Goal: Find contact information: Find contact information

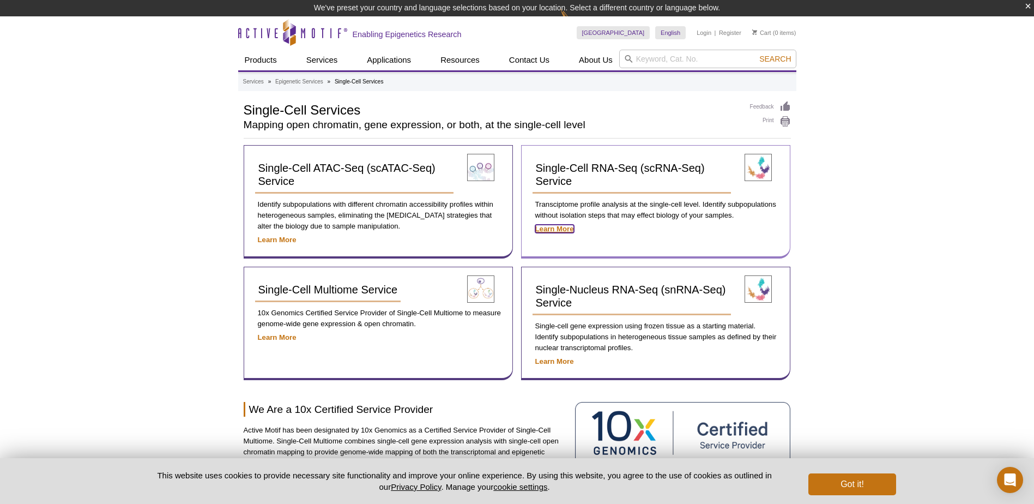
click at [550, 230] on strong "Learn More" at bounding box center [554, 229] width 39 height 8
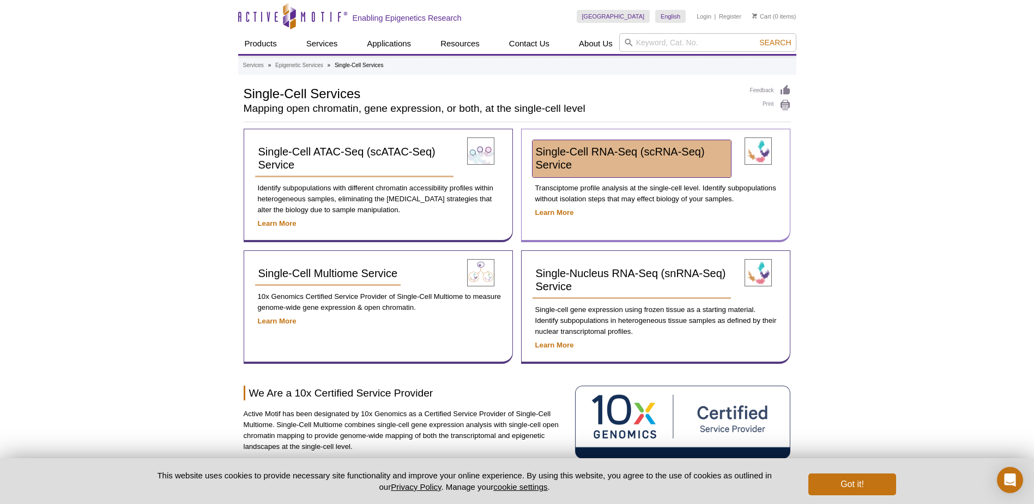
click at [579, 144] on link "Single-Cell RNA-Seq (scRNA-Seq) Service" at bounding box center [632, 158] width 198 height 37
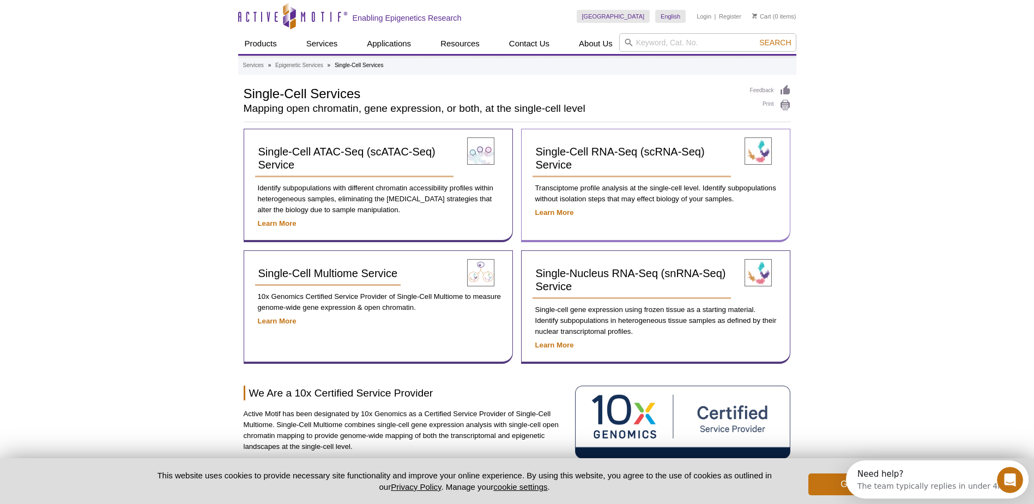
click at [757, 206] on div "Single-Cell RNA-Seq (scRNA-Seq) Service Transciptome profile analysis at the si…" at bounding box center [655, 185] width 269 height 113
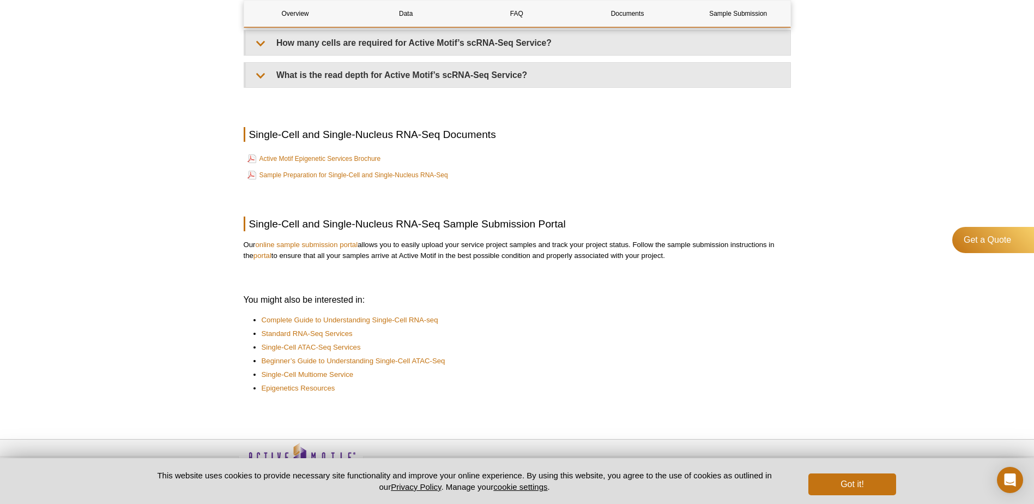
scroll to position [1397, 0]
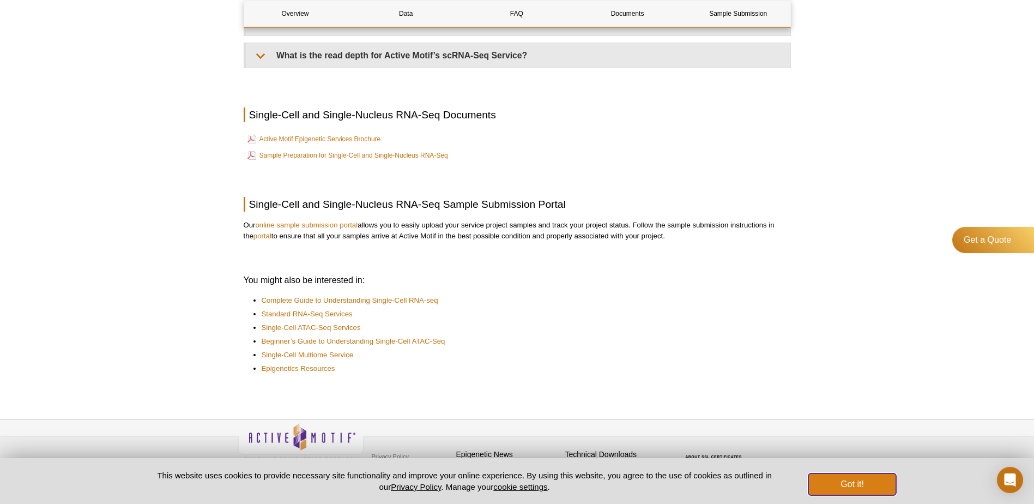
click at [839, 480] on button "Got it!" at bounding box center [852, 484] width 87 height 22
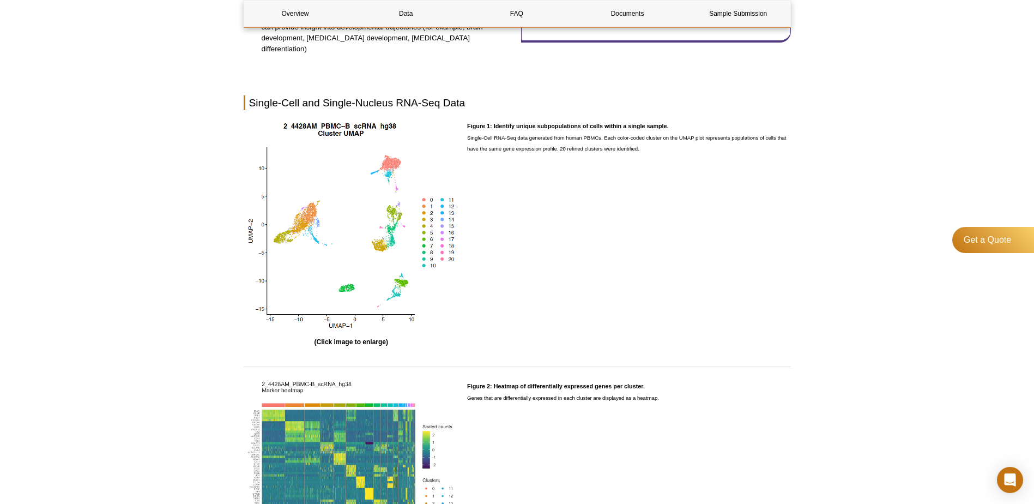
scroll to position [416, 0]
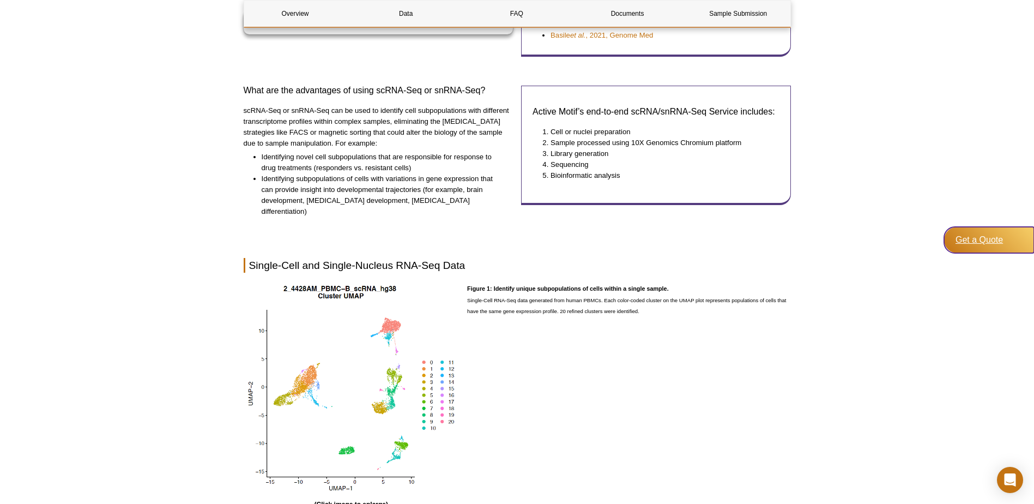
click at [988, 243] on div "Get a Quote" at bounding box center [989, 240] width 90 height 26
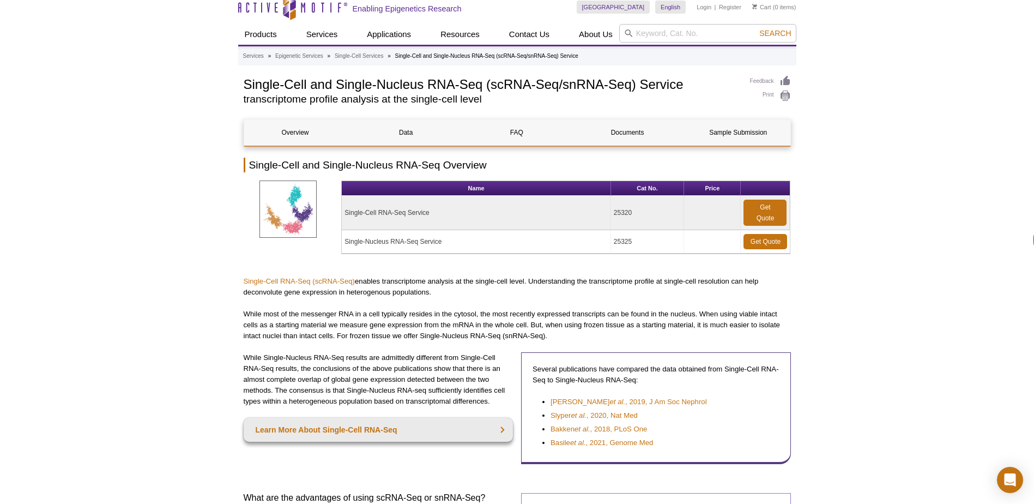
scroll to position [0, 0]
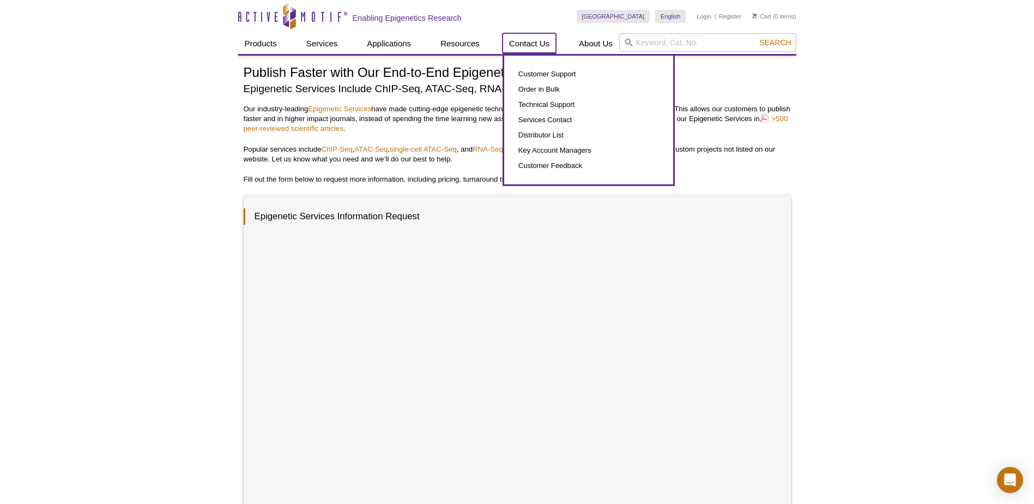
click at [532, 42] on link "Contact Us" at bounding box center [529, 43] width 53 height 21
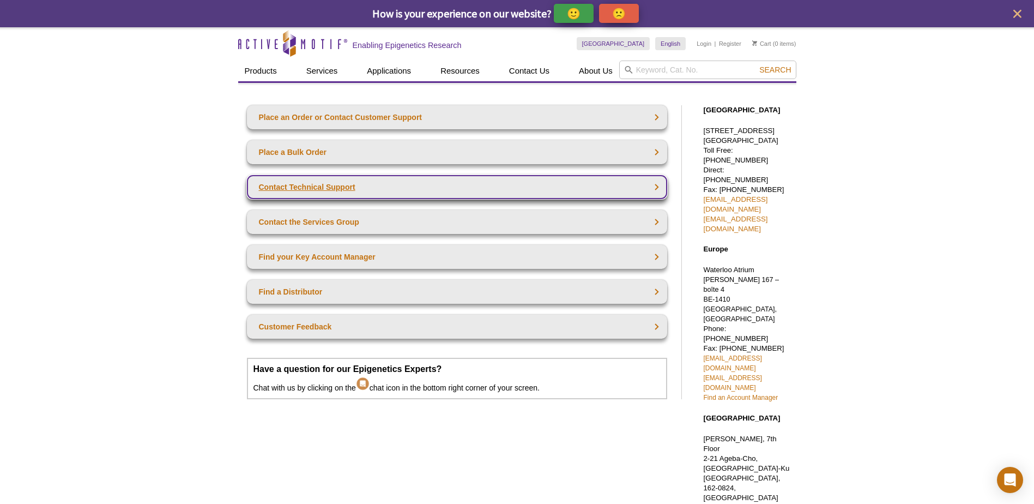
click at [612, 185] on link "Contact Technical Support" at bounding box center [457, 187] width 420 height 24
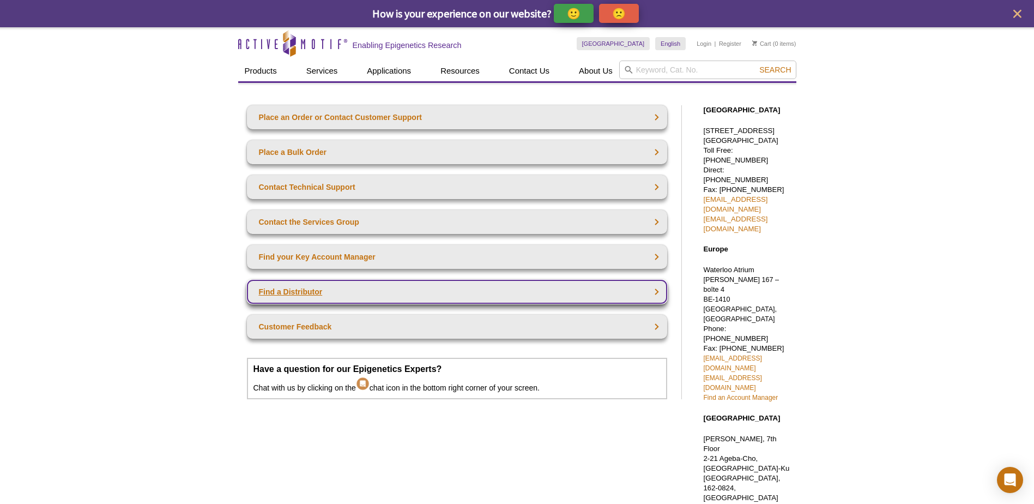
click at [510, 295] on link "Find a Distributor" at bounding box center [457, 292] width 420 height 24
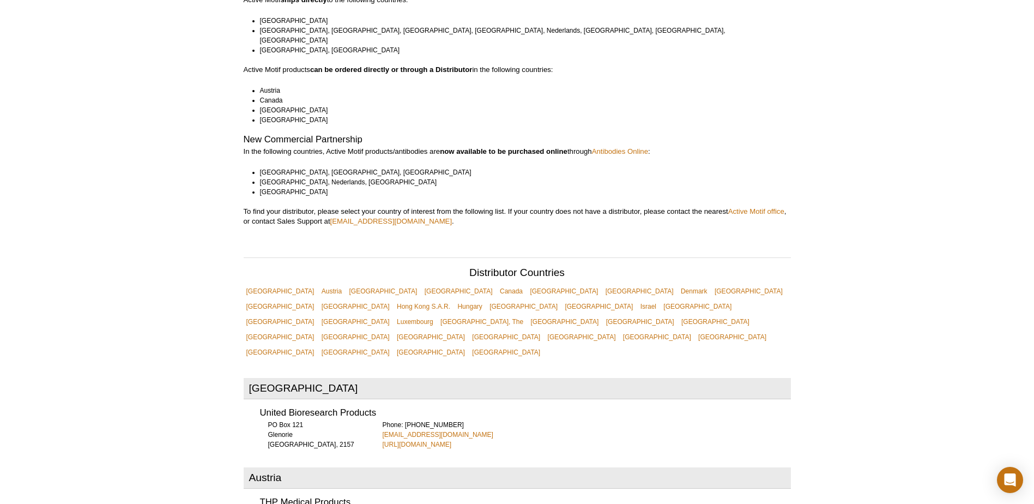
scroll to position [164, 0]
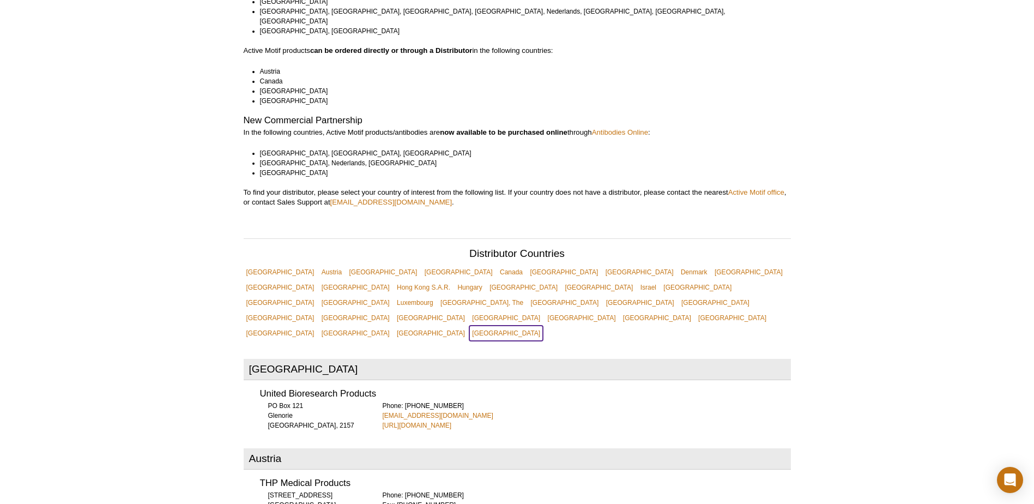
click at [469, 325] on link "[GEOGRAPHIC_DATA]" at bounding box center [506, 332] width 74 height 15
